Goal: Transaction & Acquisition: Purchase product/service

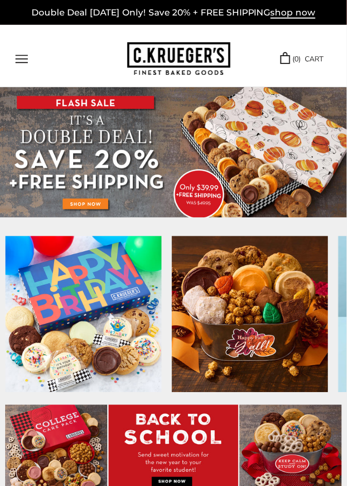
click at [74, 201] on img at bounding box center [173, 152] width 347 height 130
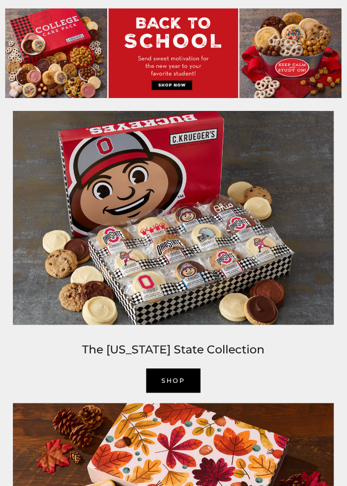
scroll to position [397, 0]
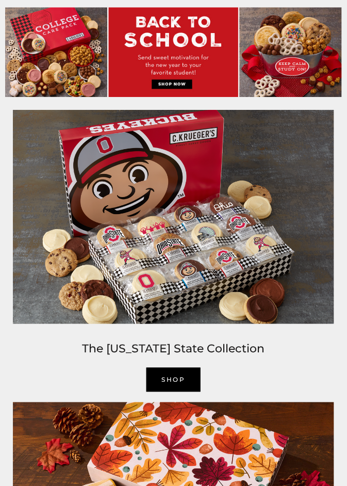
click at [157, 381] on link "SHOP" at bounding box center [173, 380] width 55 height 24
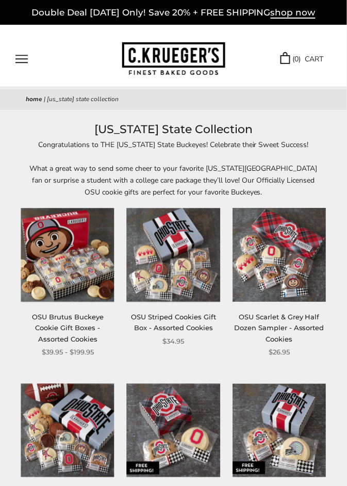
click at [51, 273] on img at bounding box center [67, 254] width 93 height 93
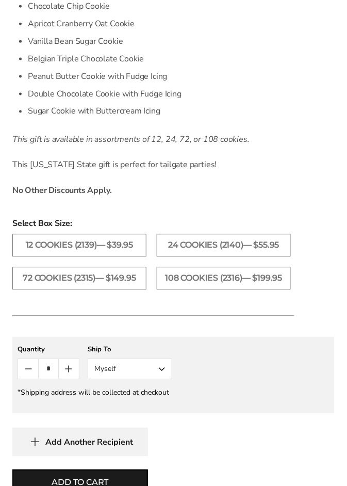
scroll to position [655, 0]
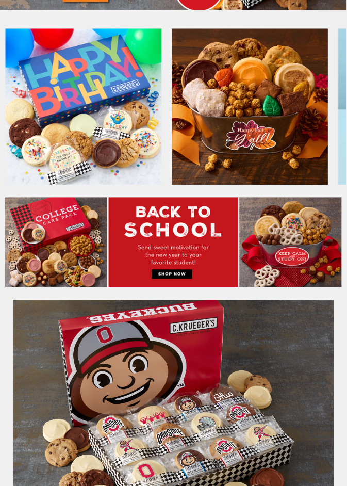
scroll to position [212, 0]
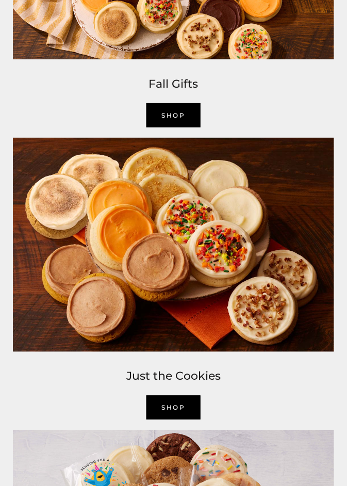
click at [161, 398] on link "SHOP" at bounding box center [173, 407] width 55 height 24
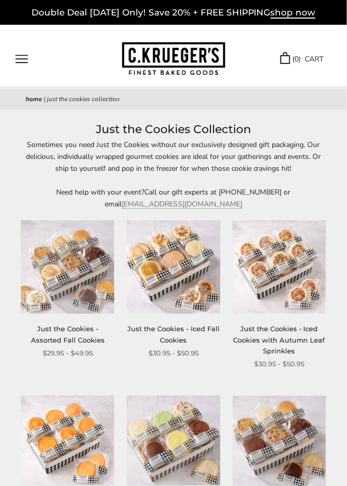
click at [73, 291] on img at bounding box center [67, 266] width 93 height 93
click at [169, 336] on link "Just the Cookies - Iced Fall Cookies" at bounding box center [173, 334] width 92 height 19
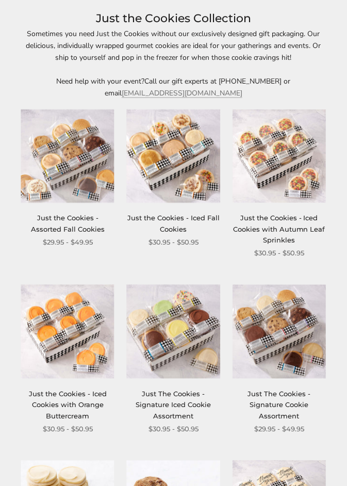
scroll to position [115, 0]
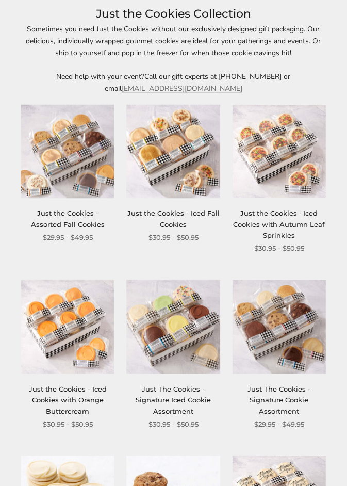
click at [262, 354] on img at bounding box center [278, 326] width 93 height 93
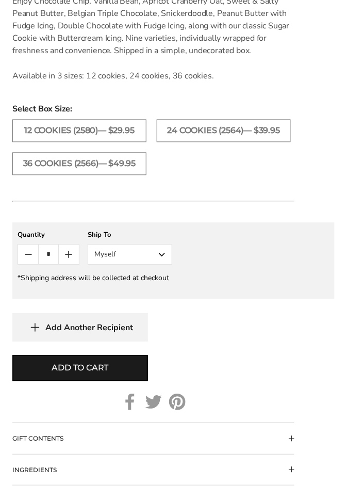
scroll to position [684, 0]
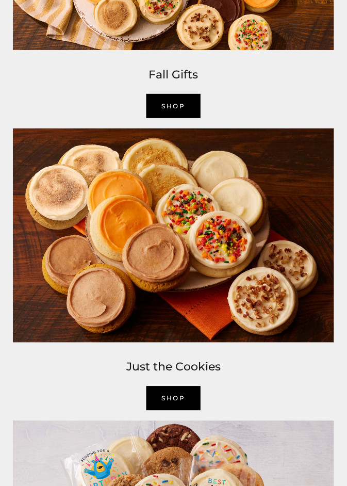
scroll to position [960, 0]
